Goal: Task Accomplishment & Management: Use online tool/utility

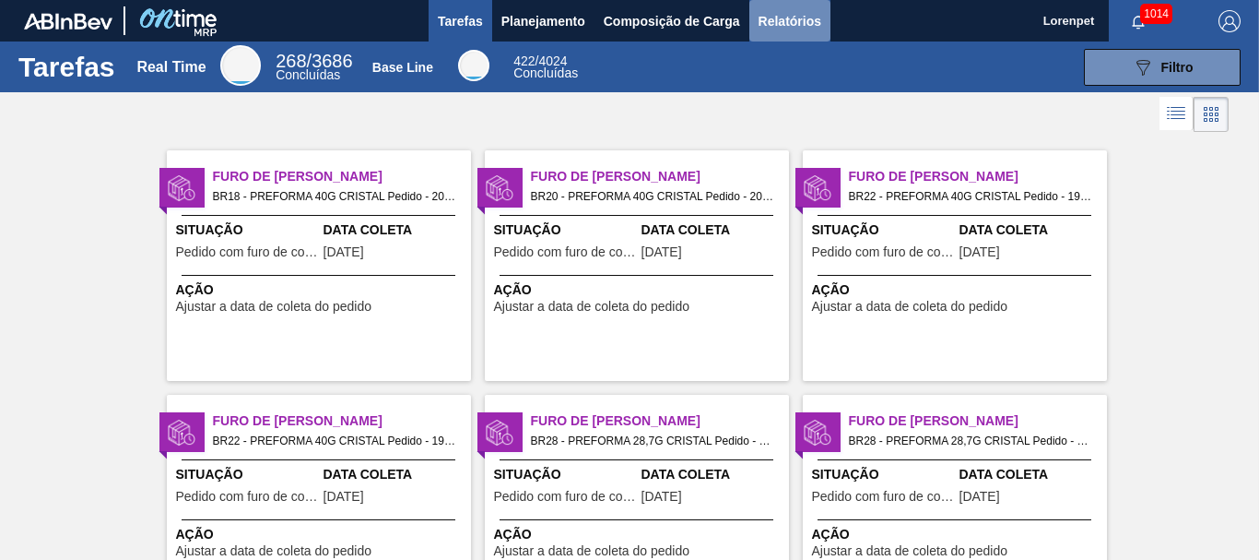
click at [800, 18] on span "Relatórios" at bounding box center [790, 21] width 63 height 22
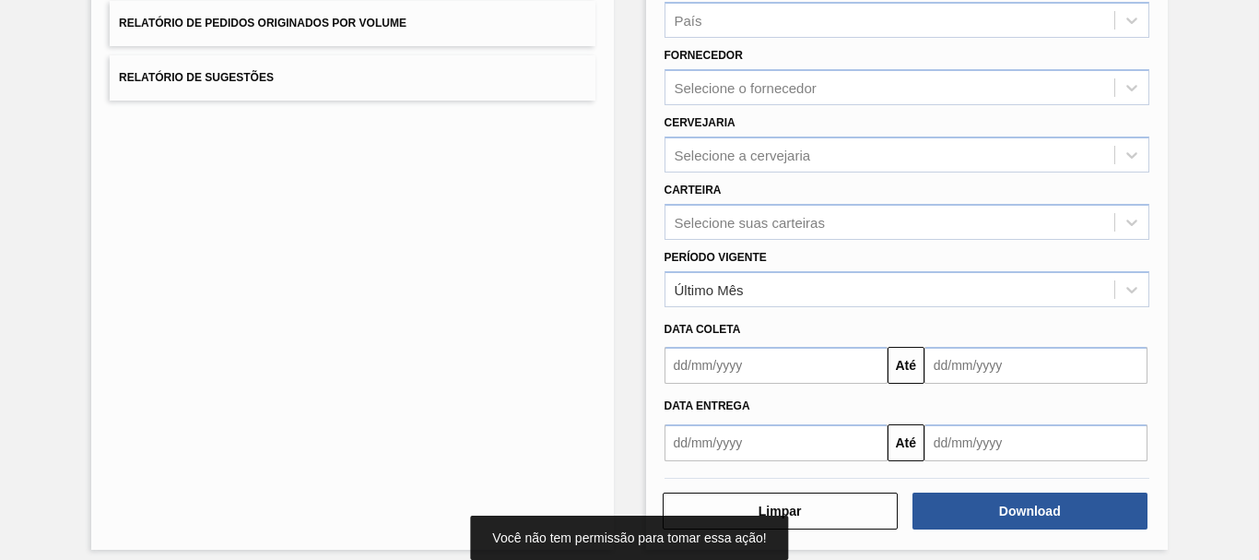
scroll to position [294, 0]
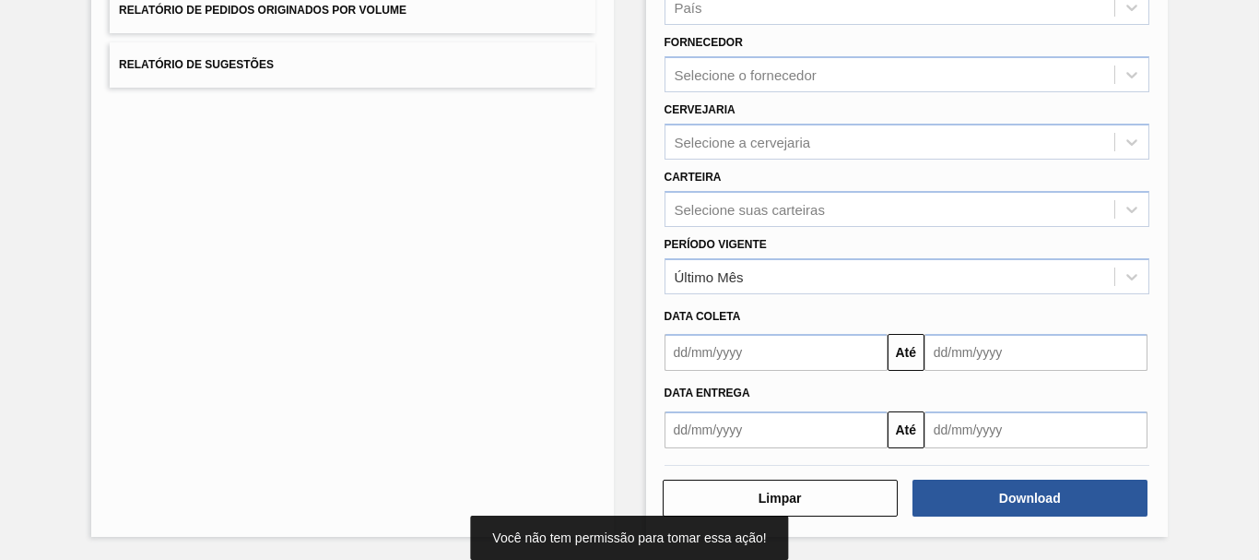
click at [784, 354] on input "text" at bounding box center [776, 352] width 223 height 37
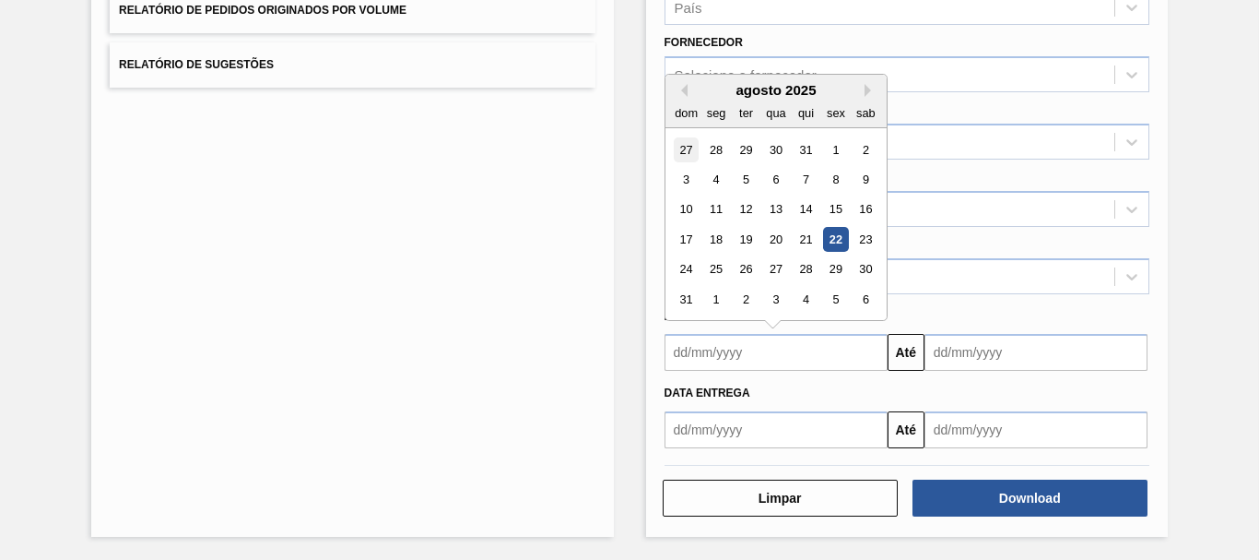
click at [677, 147] on div "27" at bounding box center [686, 149] width 25 height 25
type input "[DATE]"
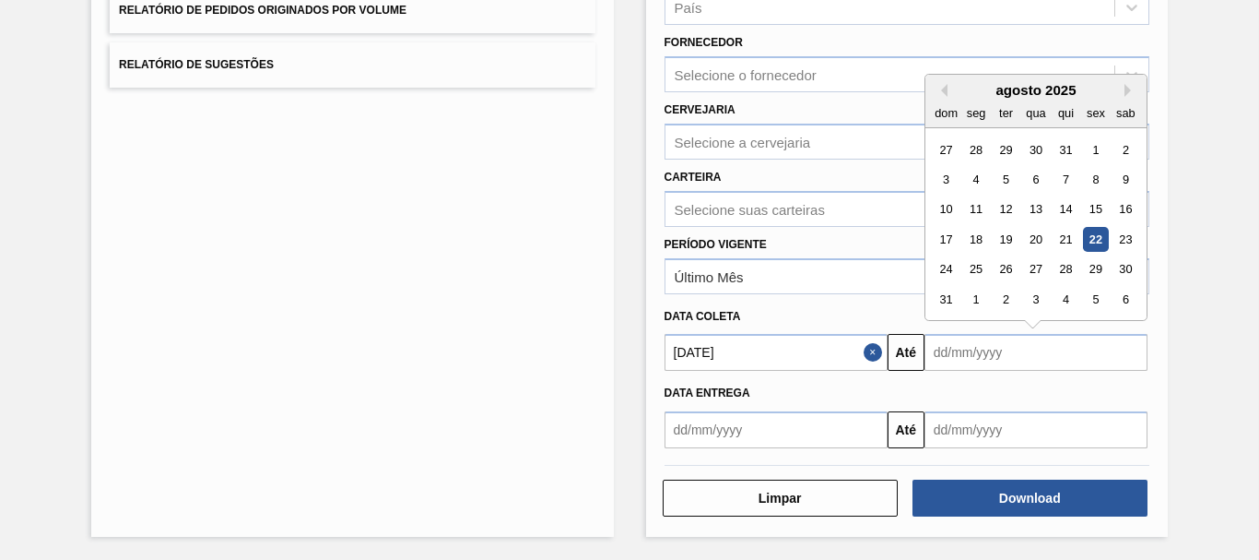
click at [965, 339] on input "text" at bounding box center [1036, 352] width 223 height 37
click at [1126, 304] on div "6" at bounding box center [1126, 299] width 25 height 25
type input "[DATE]"
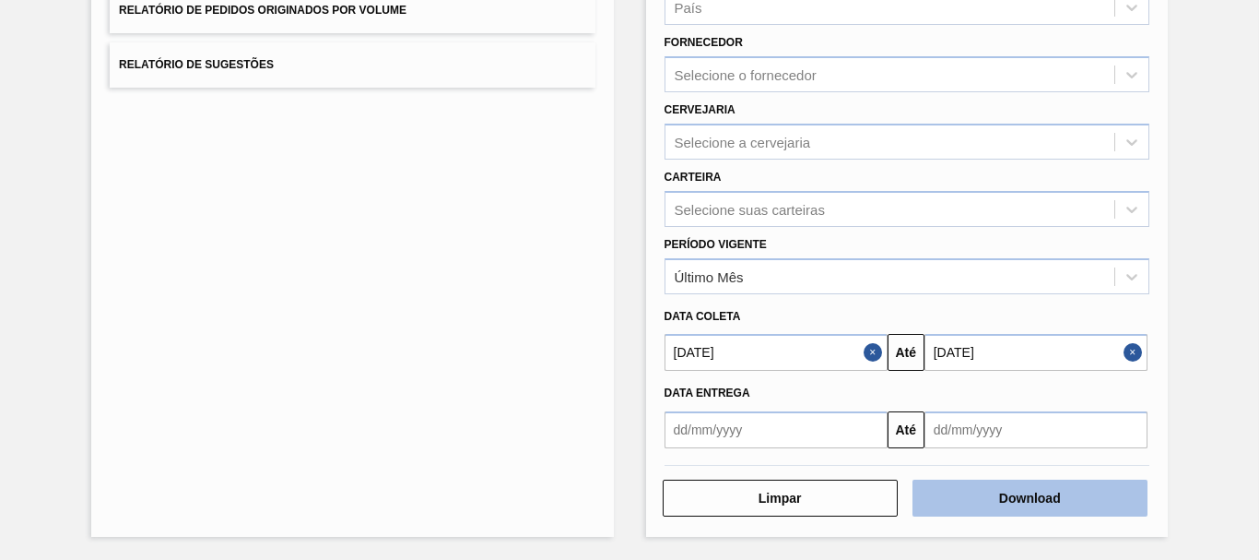
click at [1046, 492] on button "Download" at bounding box center [1030, 497] width 235 height 37
